Goal: Complete application form: Complete application form

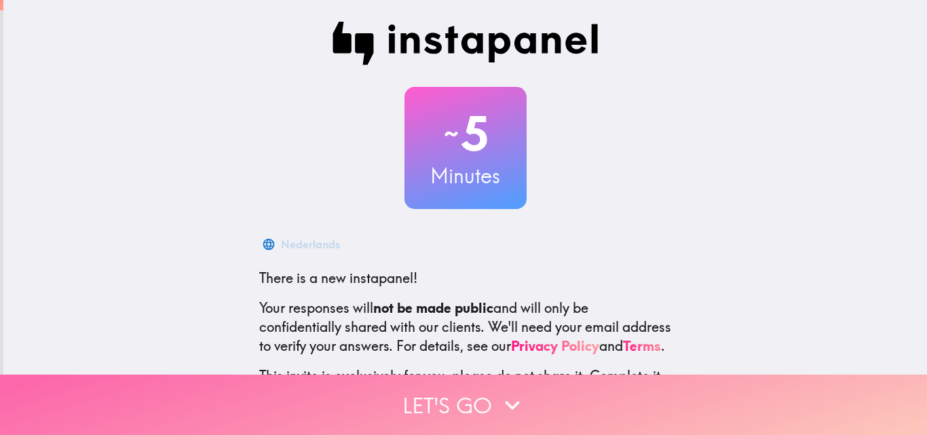
click at [473, 378] on button "Let's go" at bounding box center [463, 404] width 927 height 60
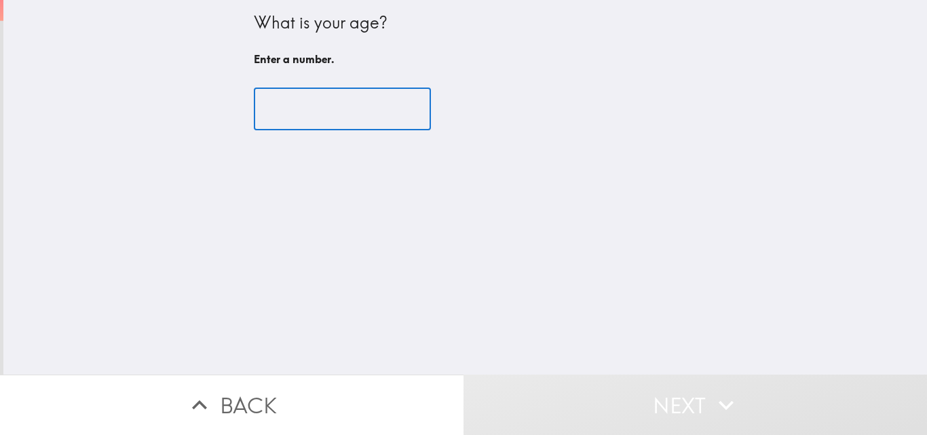
click at [307, 104] on input "number" at bounding box center [342, 109] width 177 height 42
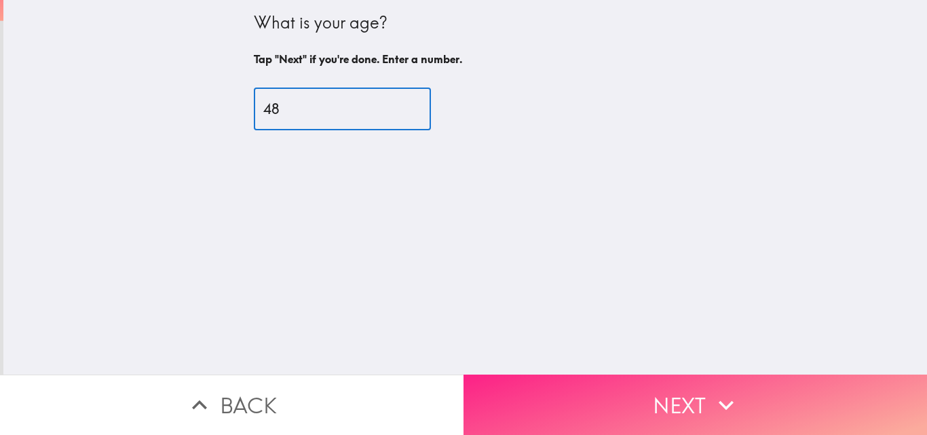
type input "48"
click at [696, 396] on button "Next" at bounding box center [694, 404] width 463 height 60
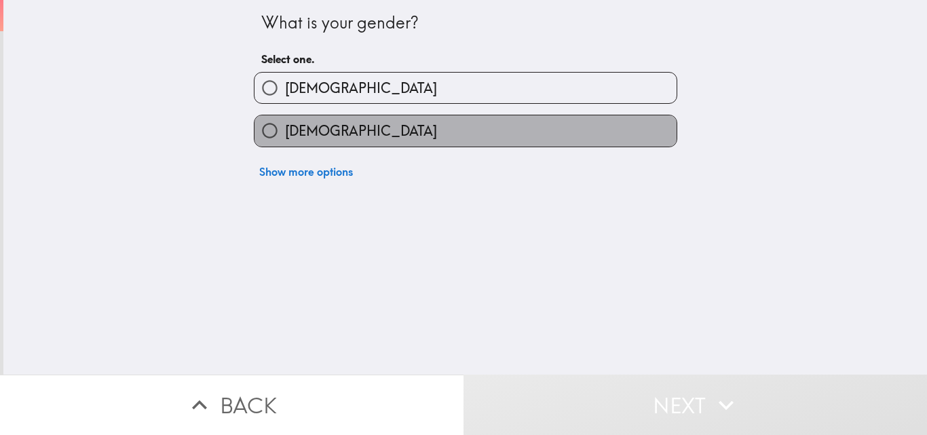
click at [391, 130] on label "[DEMOGRAPHIC_DATA]" at bounding box center [465, 130] width 422 height 31
click at [285, 130] on input "[DEMOGRAPHIC_DATA]" at bounding box center [269, 130] width 31 height 31
radio input "true"
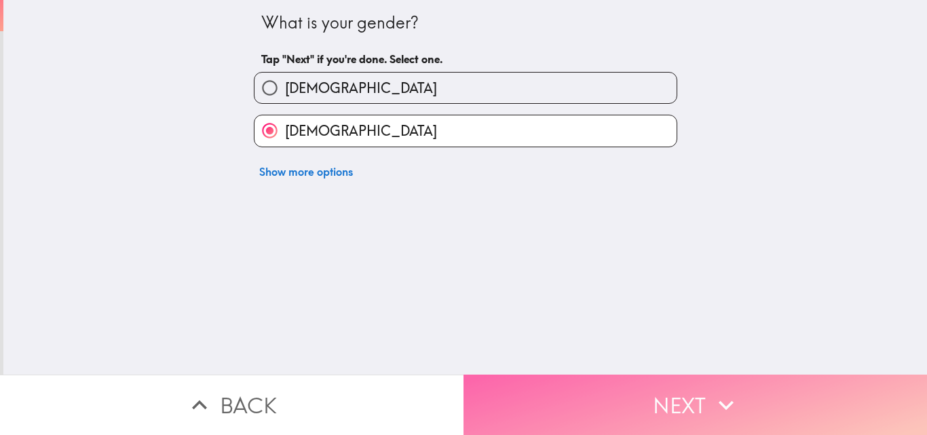
click at [616, 374] on button "Next" at bounding box center [694, 404] width 463 height 60
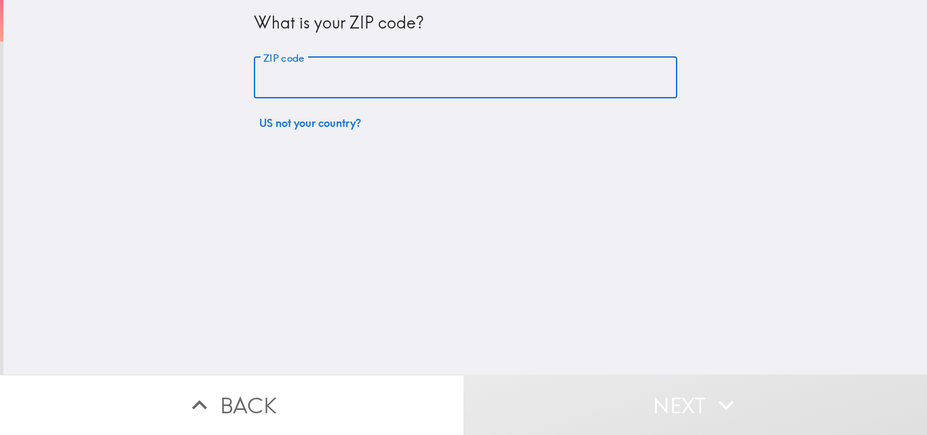
click at [279, 89] on input "ZIP code" at bounding box center [465, 78] width 423 height 42
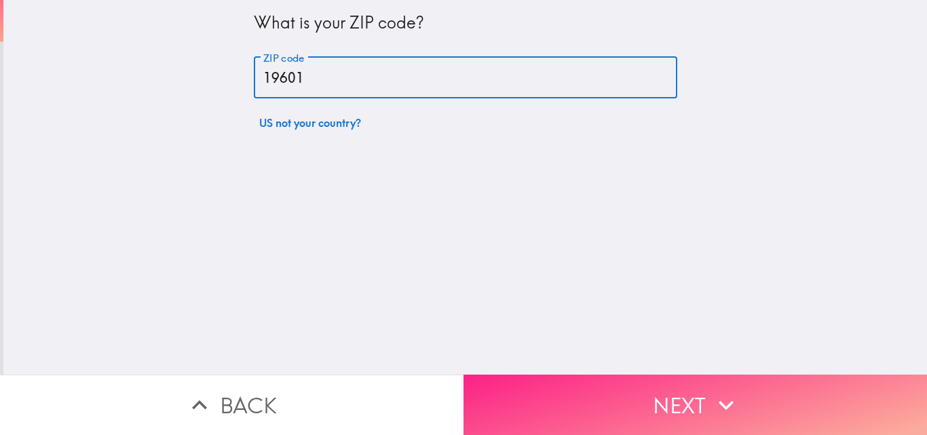
type input "19601"
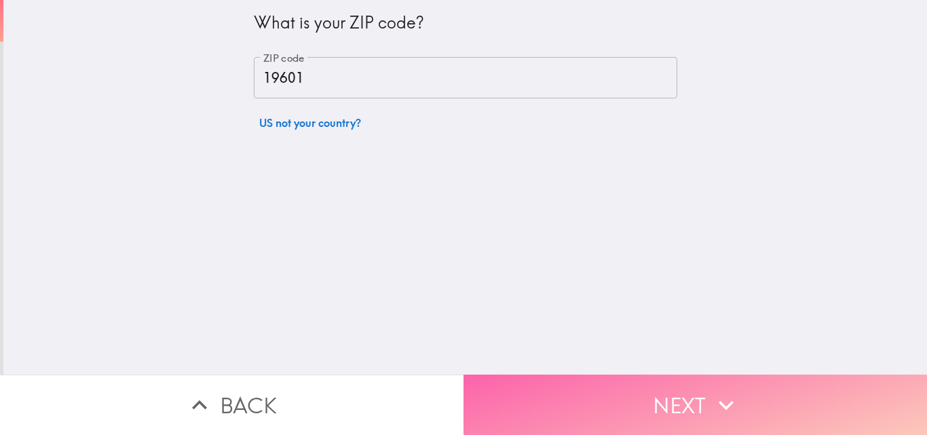
click at [611, 387] on button "Next" at bounding box center [694, 404] width 463 height 60
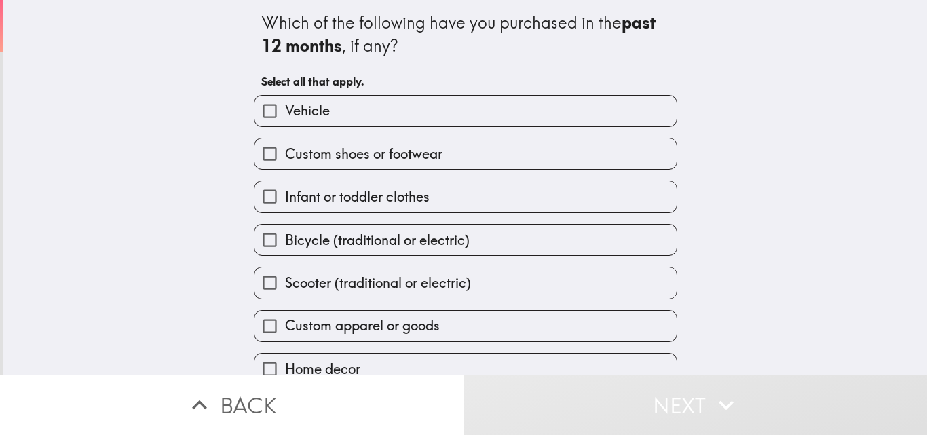
drag, startPoint x: 336, startPoint y: 99, endPoint x: 378, endPoint y: 191, distance: 101.4
click at [378, 191] on div "Vehicle Custom shoes or footwear Infant or toddler clothes Bicycle (traditional…" at bounding box center [460, 256] width 434 height 344
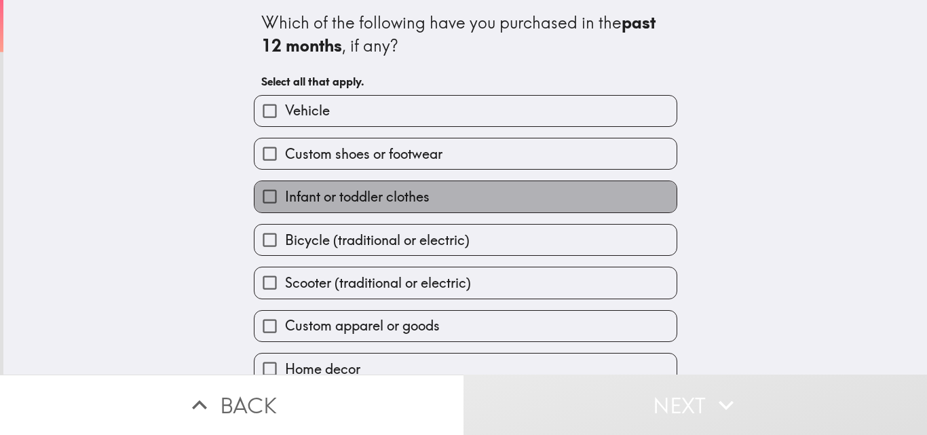
drag, startPoint x: 337, startPoint y: 200, endPoint x: 359, endPoint y: 243, distance: 47.9
click at [359, 243] on div "Vehicle Custom shoes or footwear Infant or toddler clothes Bicycle (traditional…" at bounding box center [460, 256] width 434 height 344
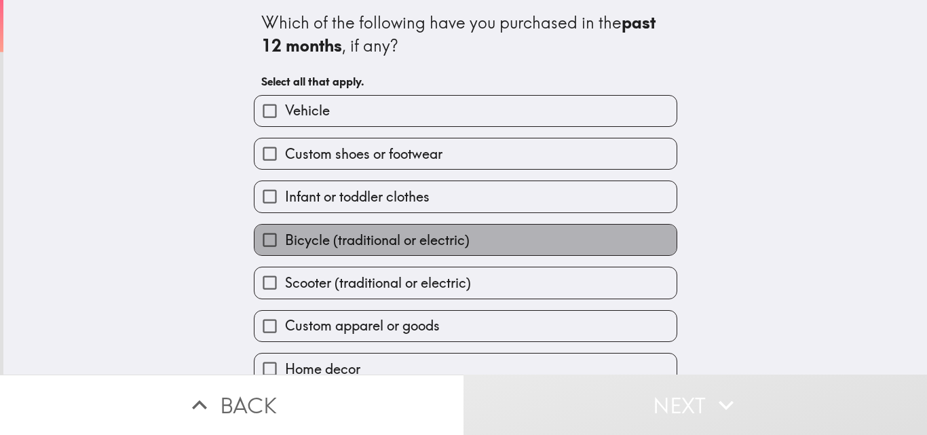
click at [359, 243] on span "Bicycle (traditional or electric)" at bounding box center [377, 240] width 184 height 19
click at [285, 243] on input "Bicycle (traditional or electric)" at bounding box center [269, 240] width 31 height 31
checkbox input "true"
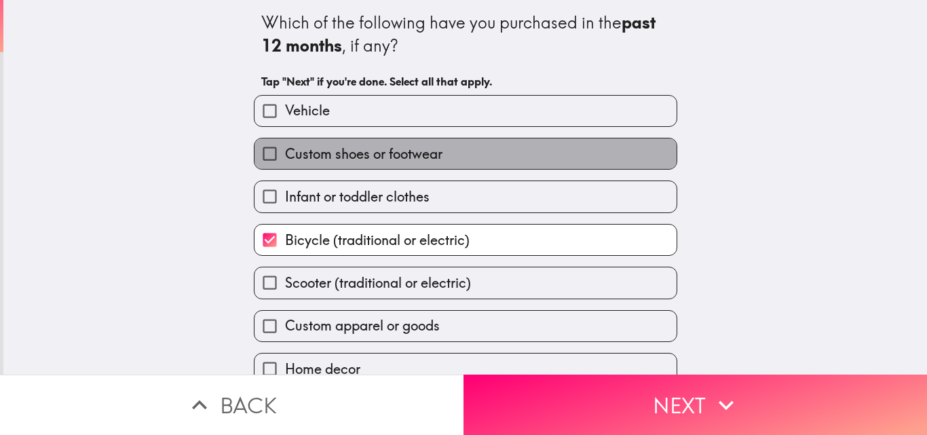
click at [418, 161] on span "Custom shoes or footwear" at bounding box center [363, 153] width 157 height 19
click at [285, 161] on input "Custom shoes or footwear" at bounding box center [269, 153] width 31 height 31
checkbox input "true"
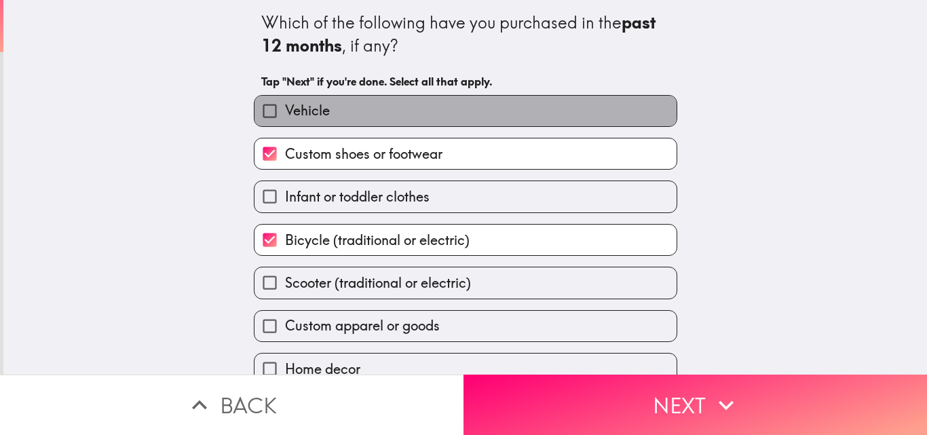
click at [349, 113] on label "Vehicle" at bounding box center [465, 111] width 422 height 31
click at [285, 113] on input "Vehicle" at bounding box center [269, 111] width 31 height 31
checkbox input "true"
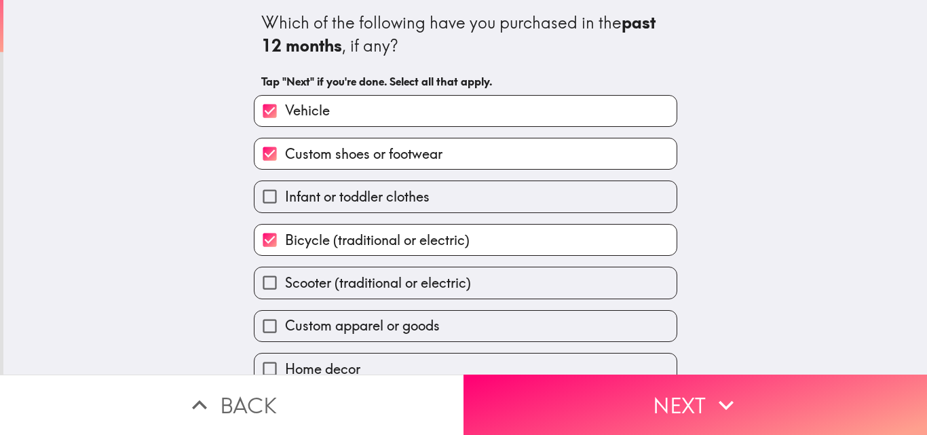
click at [353, 191] on span "Infant or toddler clothes" at bounding box center [357, 196] width 144 height 19
click at [285, 191] on input "Infant or toddler clothes" at bounding box center [269, 196] width 31 height 31
checkbox input "true"
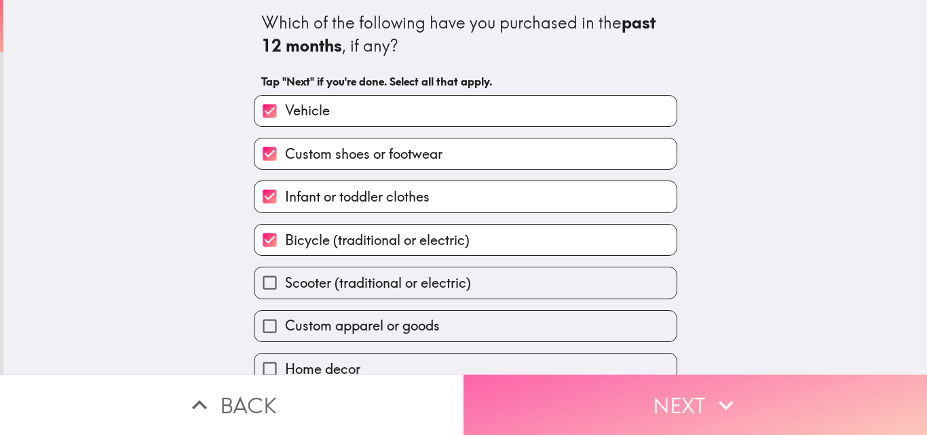
click at [701, 385] on button "Next" at bounding box center [694, 404] width 463 height 60
